Goal: Task Accomplishment & Management: Use online tool/utility

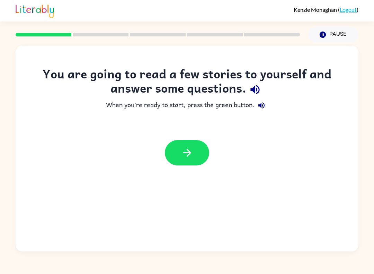
click at [186, 146] on icon "button" at bounding box center [187, 152] width 12 height 12
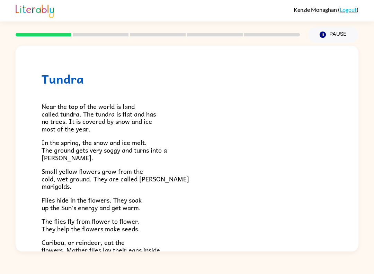
click at [335, 33] on button "Pause Pause" at bounding box center [333, 35] width 50 height 16
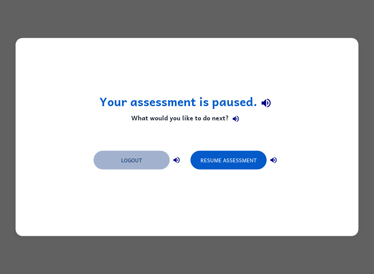
click at [139, 163] on button "Logout" at bounding box center [132, 160] width 76 height 19
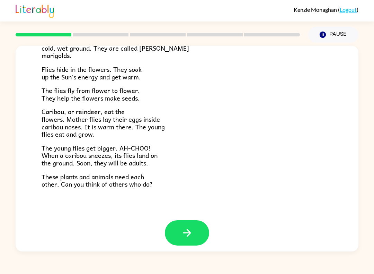
scroll to position [130, 0]
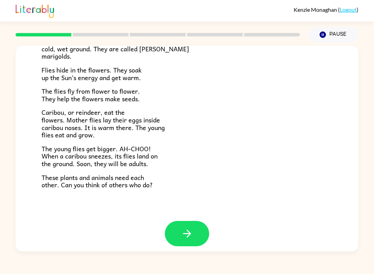
click at [334, 34] on button "Pause Pause" at bounding box center [333, 35] width 50 height 16
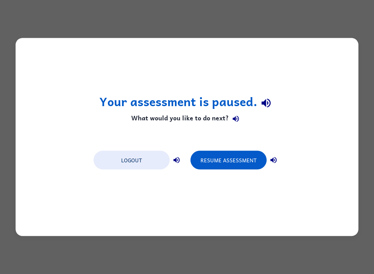
click at [143, 165] on button "Logout" at bounding box center [132, 160] width 76 height 19
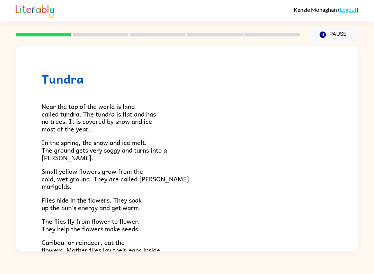
click at [333, 37] on button "Pause Pause" at bounding box center [333, 35] width 50 height 16
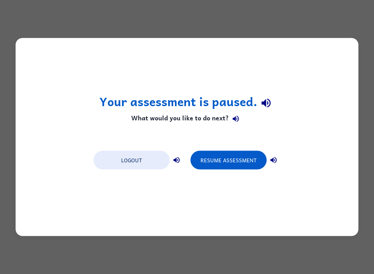
click at [232, 161] on button "Resume Assessment" at bounding box center [228, 160] width 76 height 19
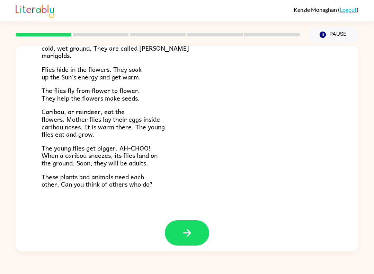
scroll to position [130, 0]
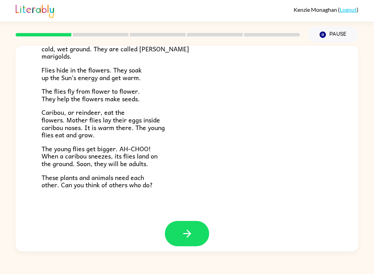
click at [183, 227] on icon "button" at bounding box center [187, 233] width 12 height 12
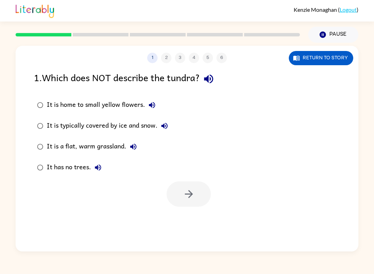
scroll to position [0, 0]
click at [185, 190] on div at bounding box center [189, 193] width 44 height 25
click at [194, 196] on icon "button" at bounding box center [189, 194] width 12 height 12
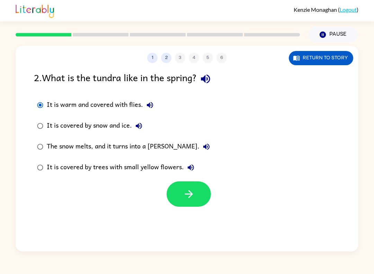
click at [192, 192] on icon "button" at bounding box center [189, 194] width 12 height 12
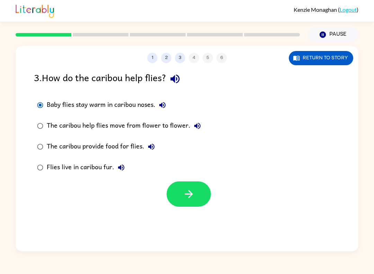
click at [193, 198] on icon "button" at bounding box center [189, 194] width 12 height 12
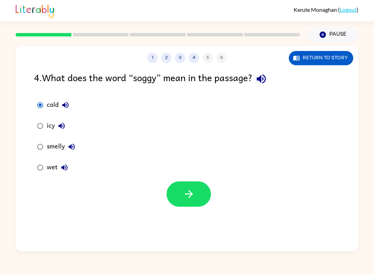
click at [189, 196] on icon "button" at bounding box center [189, 194] width 12 height 12
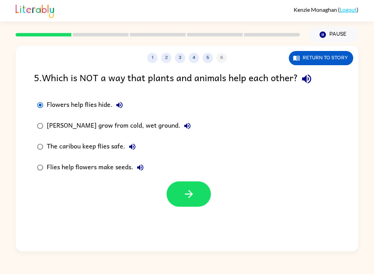
click at [187, 196] on icon "button" at bounding box center [189, 194] width 12 height 12
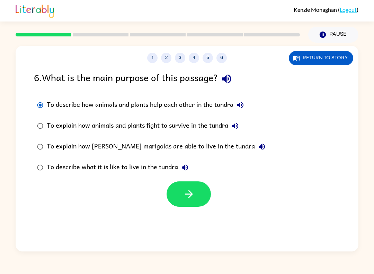
click at [185, 198] on icon "button" at bounding box center [189, 194] width 12 height 12
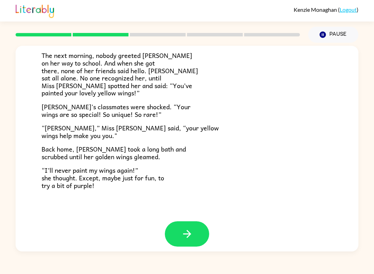
scroll to position [180, 0]
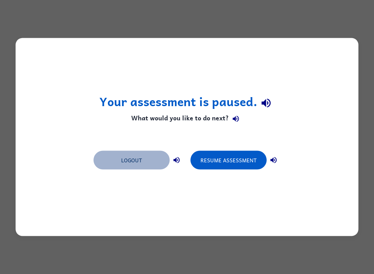
click at [146, 160] on button "Logout" at bounding box center [132, 160] width 76 height 19
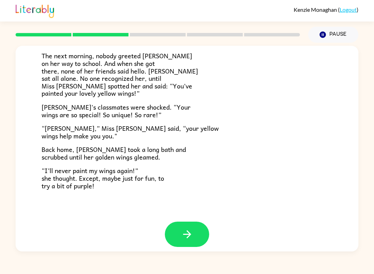
scroll to position [180, 0]
click at [185, 228] on icon "button" at bounding box center [187, 234] width 12 height 12
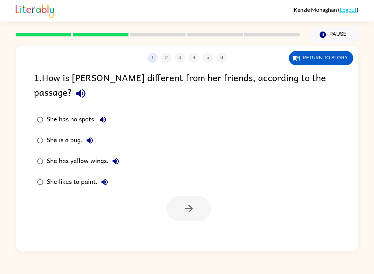
click at [199, 196] on div at bounding box center [189, 208] width 44 height 25
click at [193, 202] on icon "button" at bounding box center [189, 208] width 12 height 12
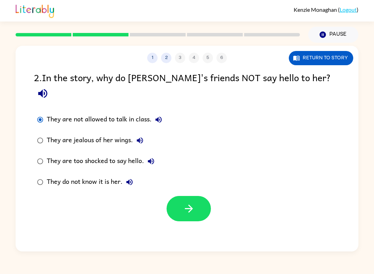
click at [193, 202] on icon "button" at bounding box center [189, 208] width 12 height 12
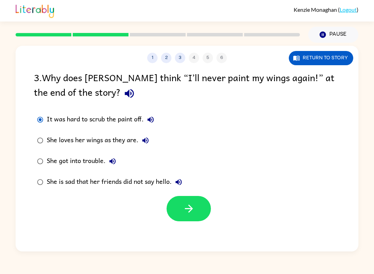
click at [189, 213] on icon "button" at bounding box center [189, 208] width 12 height 12
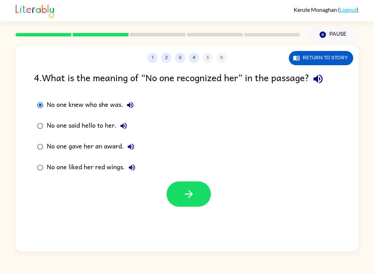
click at [193, 192] on icon "button" at bounding box center [189, 194] width 12 height 12
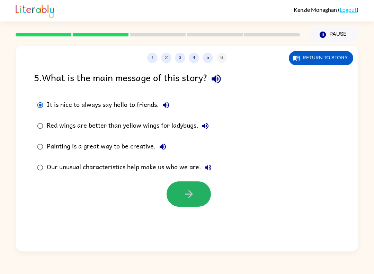
click at [191, 197] on icon "button" at bounding box center [189, 194] width 12 height 12
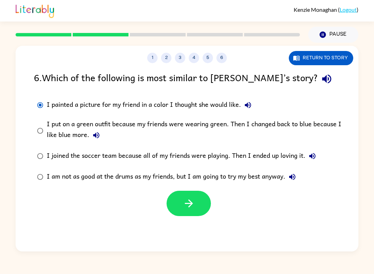
click at [190, 205] on icon "button" at bounding box center [189, 203] width 12 height 12
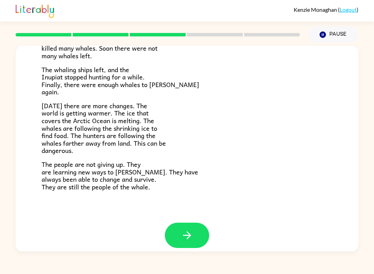
scroll to position [218, 0]
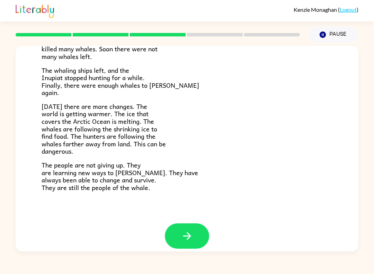
click at [192, 230] on icon "button" at bounding box center [187, 236] width 12 height 12
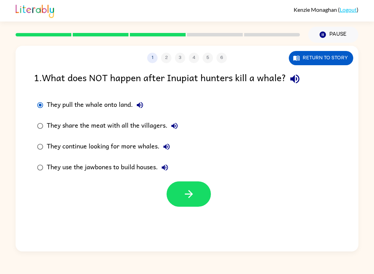
click at [195, 194] on button "button" at bounding box center [189, 193] width 44 height 25
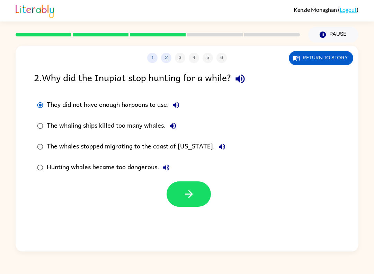
click at [190, 197] on icon "button" at bounding box center [189, 194] width 12 height 12
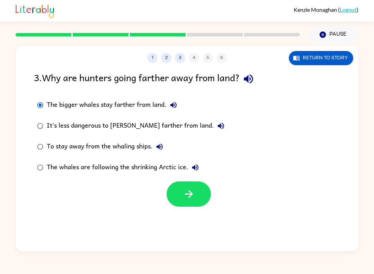
click at [192, 201] on button "button" at bounding box center [189, 193] width 44 height 25
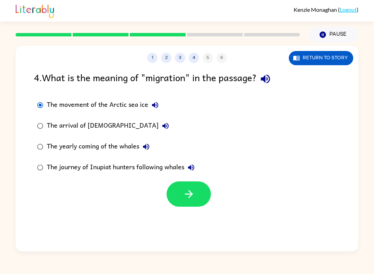
click at [193, 198] on icon "button" at bounding box center [189, 194] width 12 height 12
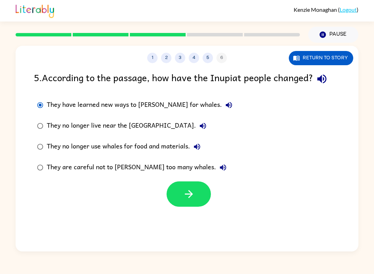
click at [194, 197] on icon "button" at bounding box center [189, 194] width 12 height 12
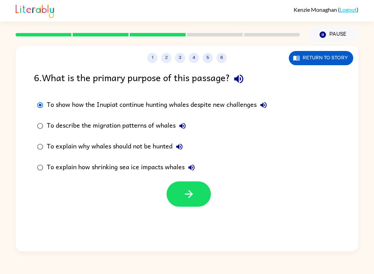
click at [195, 196] on icon "button" at bounding box center [189, 194] width 12 height 12
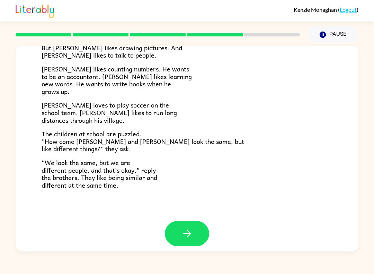
scroll to position [137, 0]
click at [194, 225] on button "button" at bounding box center [187, 233] width 44 height 25
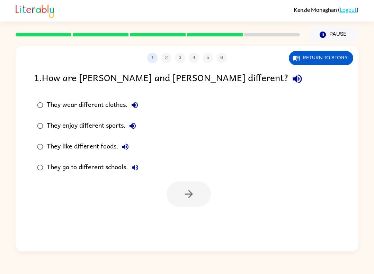
scroll to position [0, 0]
click at [197, 194] on button "button" at bounding box center [189, 193] width 44 height 25
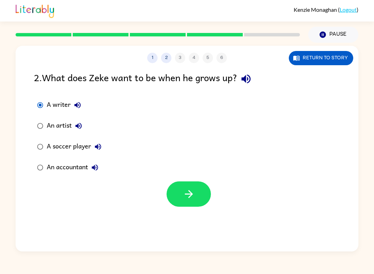
click at [191, 193] on icon "button" at bounding box center [189, 194] width 8 height 8
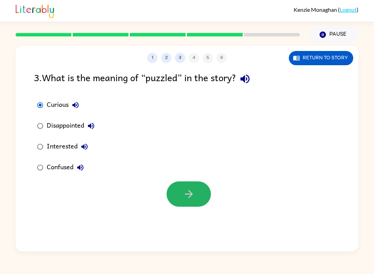
click at [191, 195] on icon "button" at bounding box center [189, 194] width 12 height 12
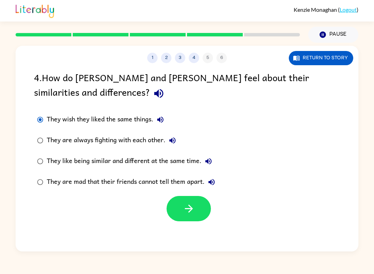
click at [193, 211] on icon "button" at bounding box center [189, 208] width 12 height 12
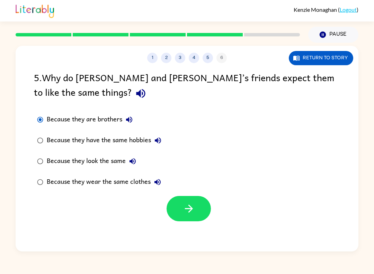
click at [192, 209] on icon "button" at bounding box center [189, 208] width 8 height 8
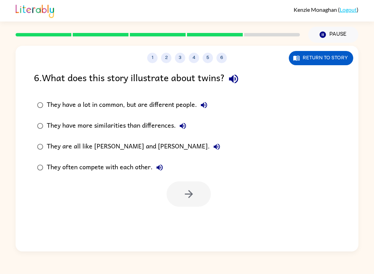
click at [35, 111] on label "They have a lot in common, but are different people." at bounding box center [128, 105] width 197 height 21
click at [192, 199] on icon "button" at bounding box center [189, 194] width 12 height 12
